Goal: Information Seeking & Learning: Learn about a topic

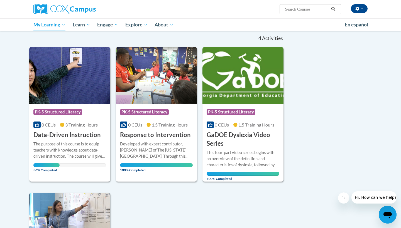
click at [51, 129] on div "Course Category: PK-5 Structured Literacy 0 CEUs 3 Training Hours COURSE Data-D…" at bounding box center [69, 122] width 81 height 36
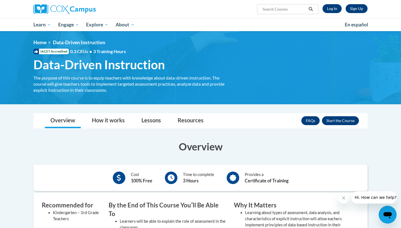
click at [165, 65] on h1 "Data-Driven Instruction The purpose of this course is to equip teachers with kn…" at bounding box center [129, 64] width 200 height 15
click at [329, 9] on link "Log In" at bounding box center [331, 8] width 19 height 9
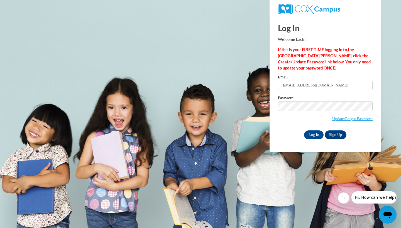
type input "[EMAIL_ADDRESS][DOMAIN_NAME]"
click at [313, 134] on input "Log In" at bounding box center [313, 135] width 19 height 9
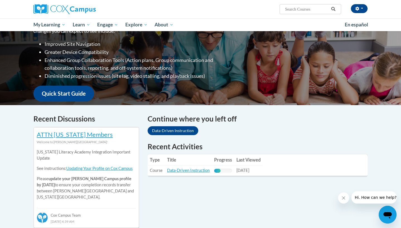
scroll to position [99, 0]
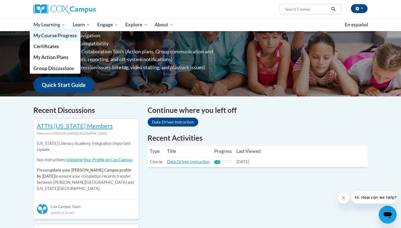
click at [50, 34] on span "My Course Progress" at bounding box center [54, 36] width 43 height 6
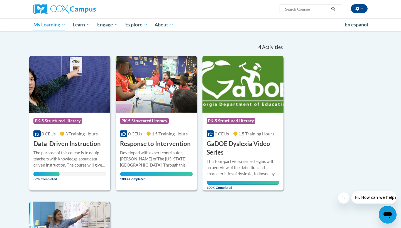
scroll to position [63, 0]
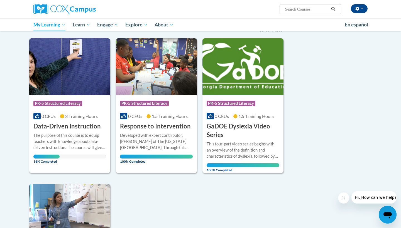
click at [77, 108] on div "Course Category: PK-5 Structured Literacy" at bounding box center [69, 104] width 73 height 13
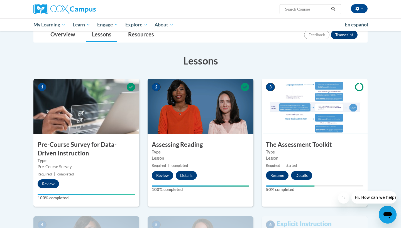
scroll to position [67, 0]
click at [274, 175] on button "Resume" at bounding box center [277, 175] width 23 height 9
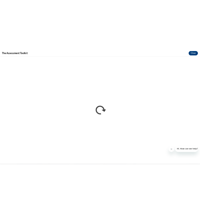
scroll to position [0, 0]
